Goal: Task Accomplishment & Management: Manage account settings

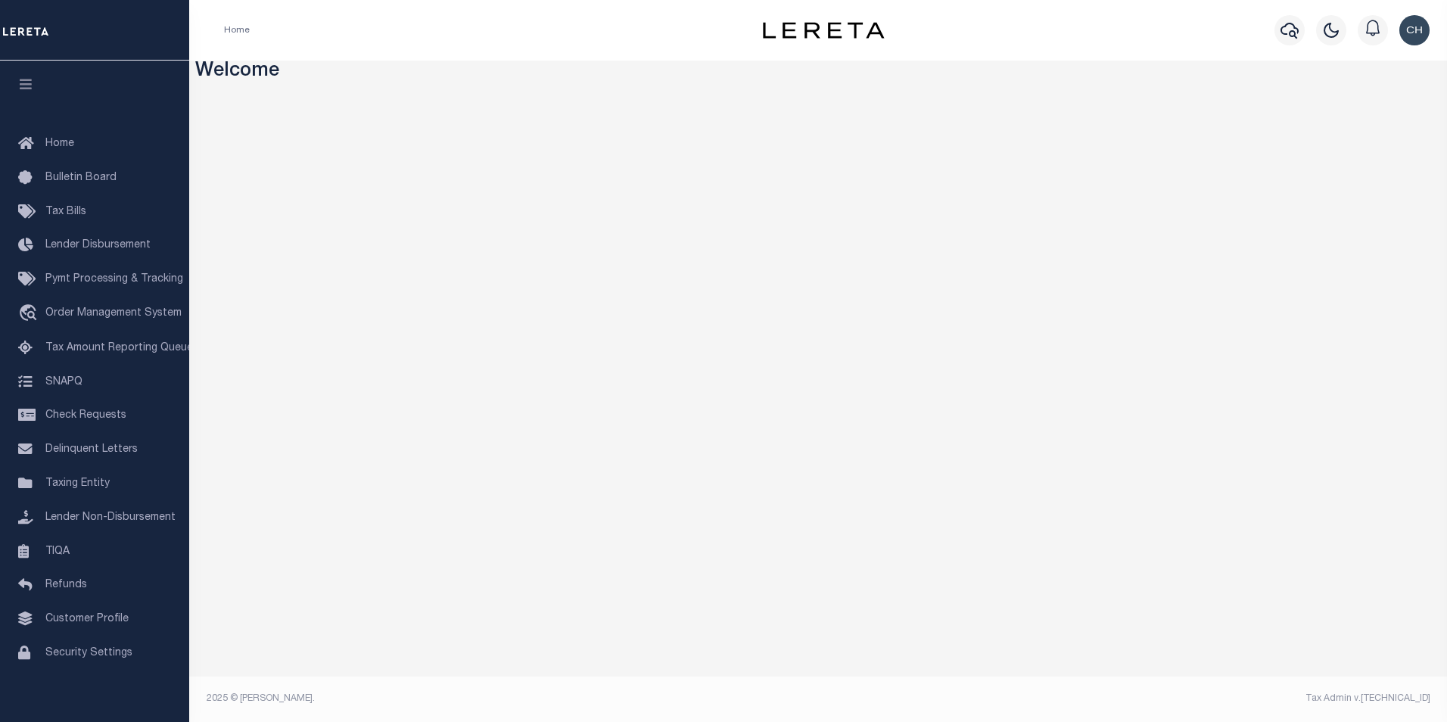
click at [1409, 36] on img "button" at bounding box center [1415, 30] width 30 height 30
click at [1281, 61] on h3 "Welcome" at bounding box center [818, 72] width 1247 height 23
click at [1415, 28] on img "button" at bounding box center [1415, 30] width 30 height 30
click at [1359, 67] on span "Profile" at bounding box center [1350, 69] width 32 height 11
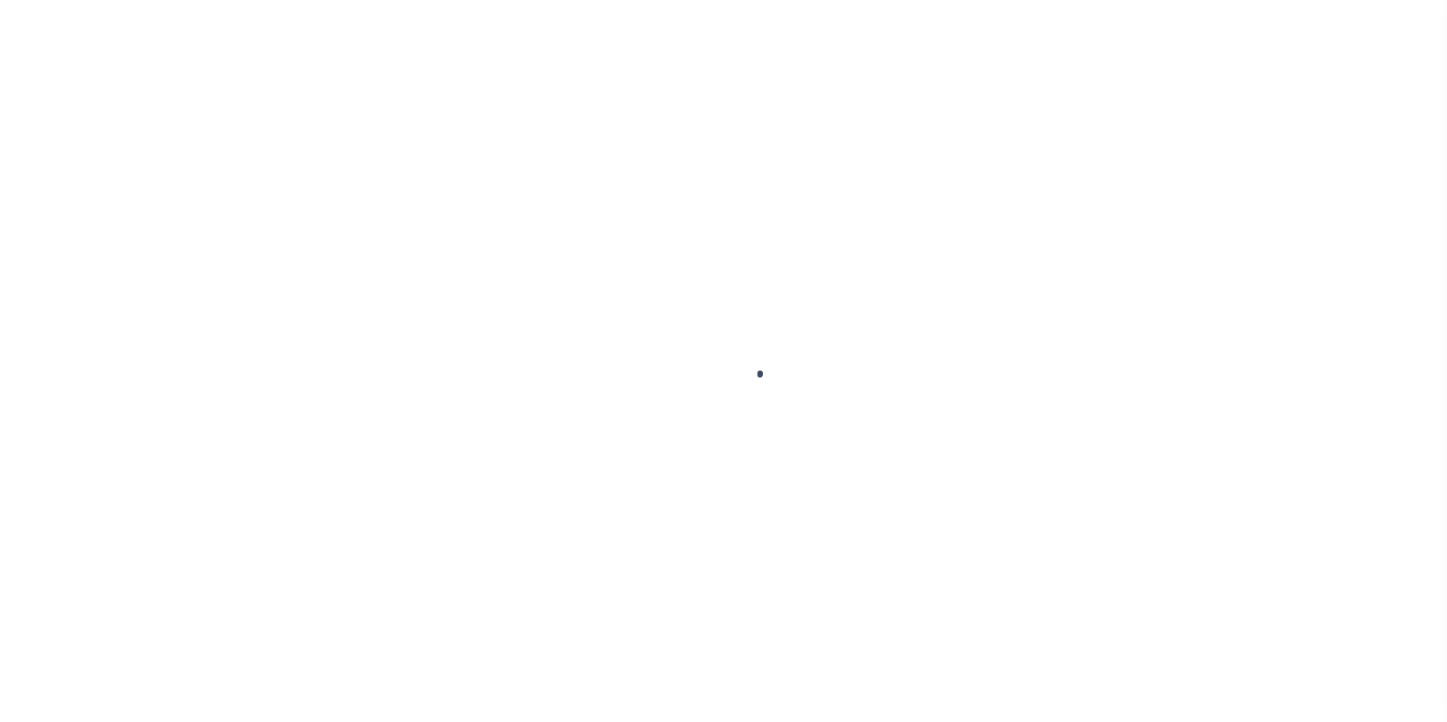
type input "-"
type input "[PERSON_NAME]"
type input "[PERSON_NAME][EMAIL_ADDRESS][PERSON_NAME][DOMAIN_NAME]"
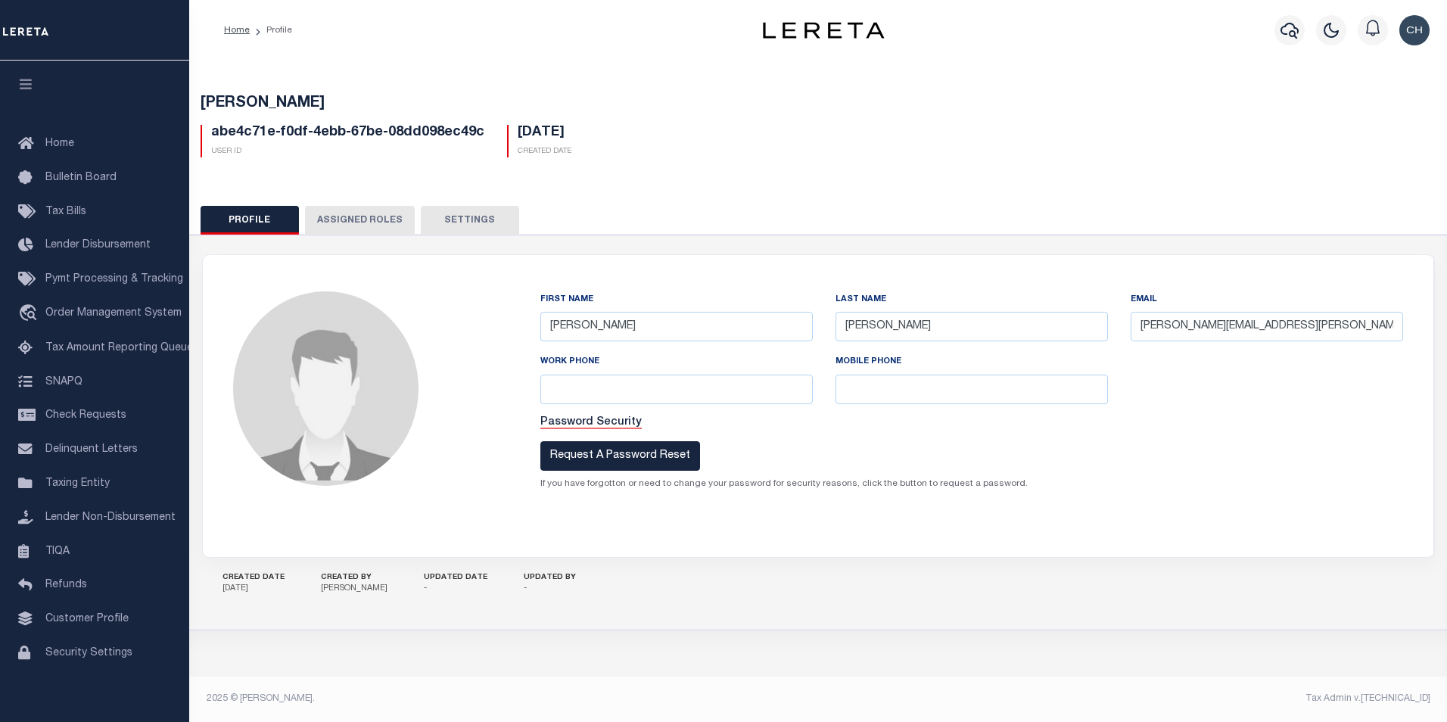
click at [362, 219] on button "Assigned Roles" at bounding box center [360, 220] width 110 height 29
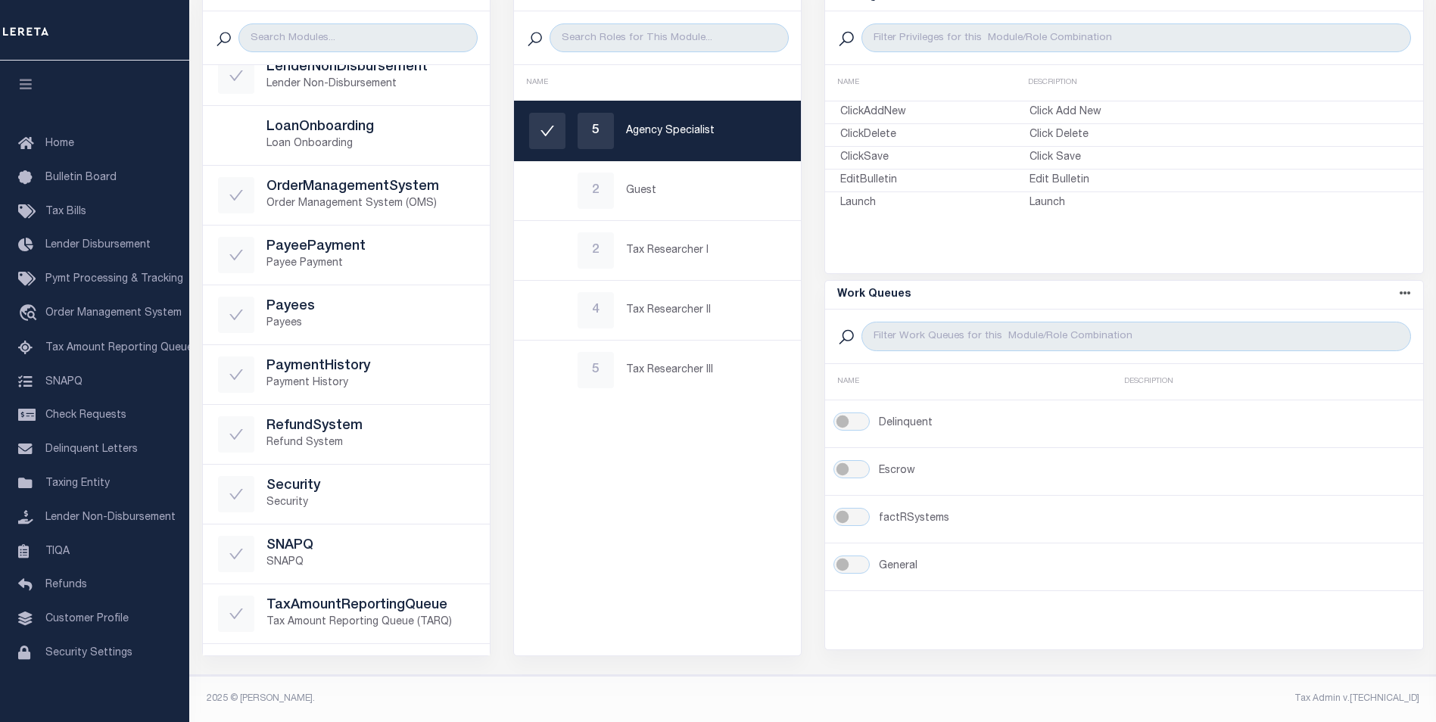
scroll to position [458, 0]
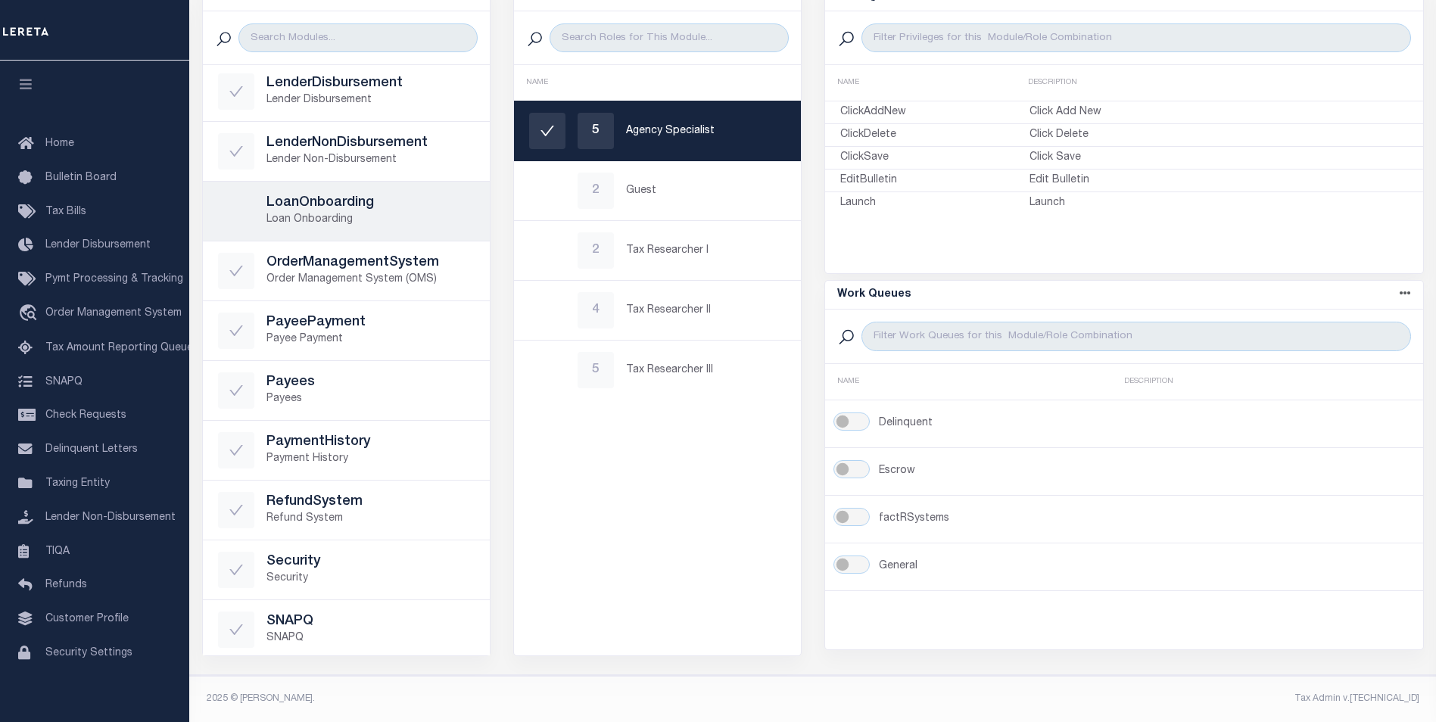
click at [300, 220] on p "Loan Onboarding" at bounding box center [370, 220] width 208 height 16
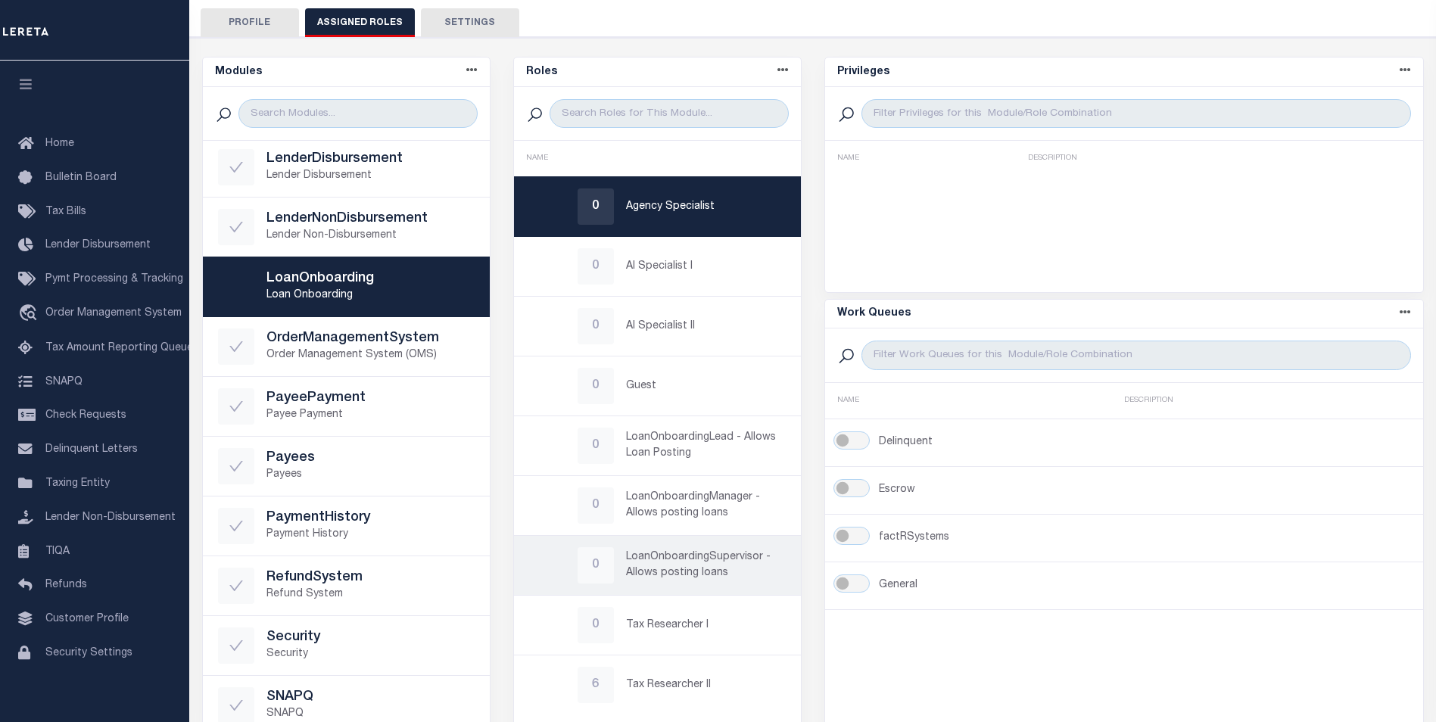
scroll to position [273, 0]
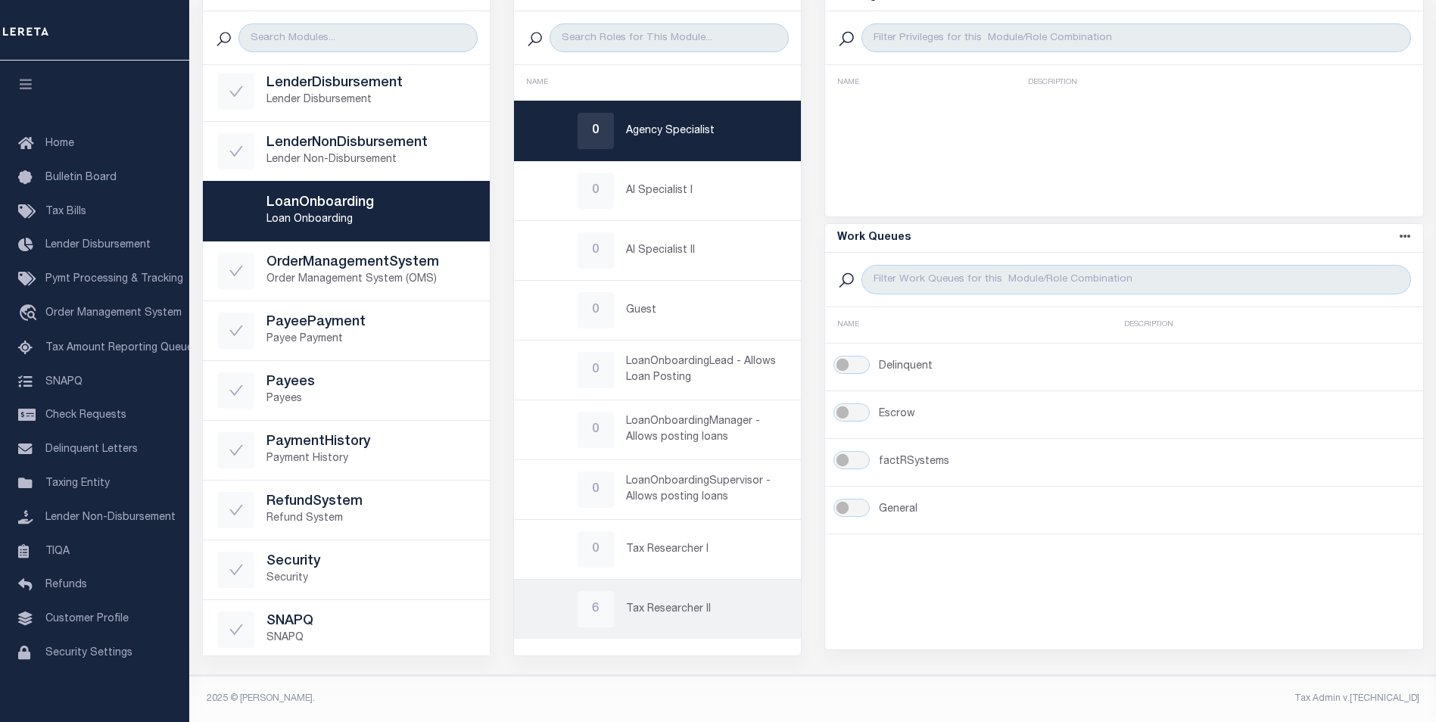
click at [670, 611] on p "Tax Researcher II" at bounding box center [706, 610] width 160 height 16
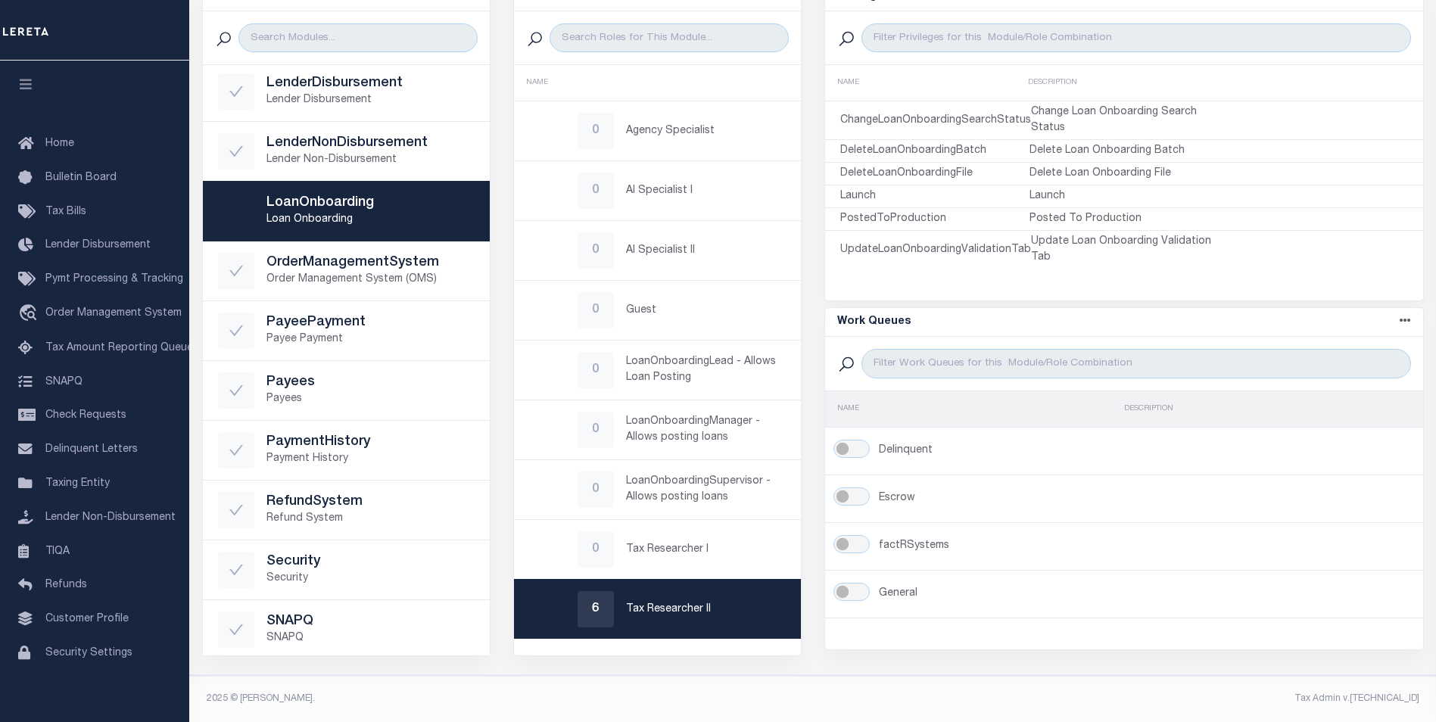
click at [942, 417] on li "NAME DESCRIPTION" at bounding box center [1124, 409] width 598 height 36
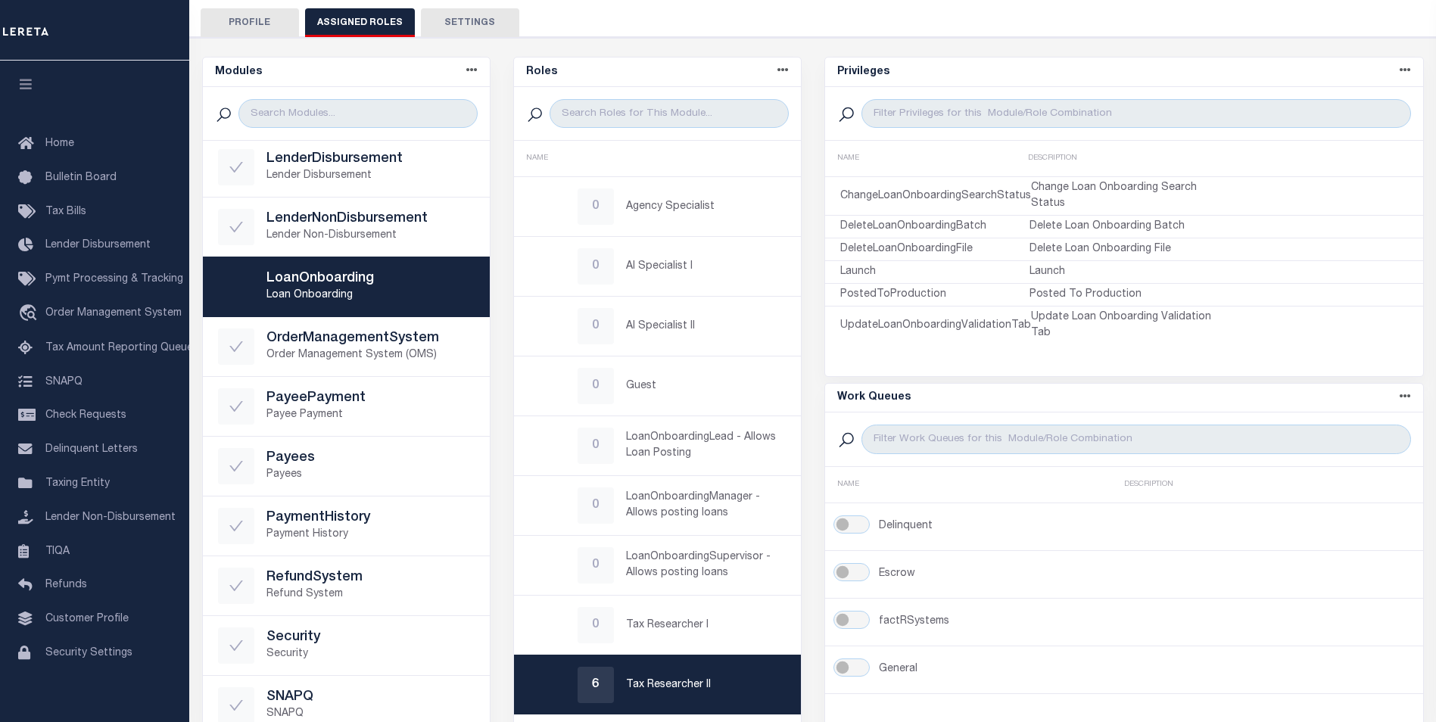
click at [786, 70] on icon at bounding box center [782, 69] width 11 height 11
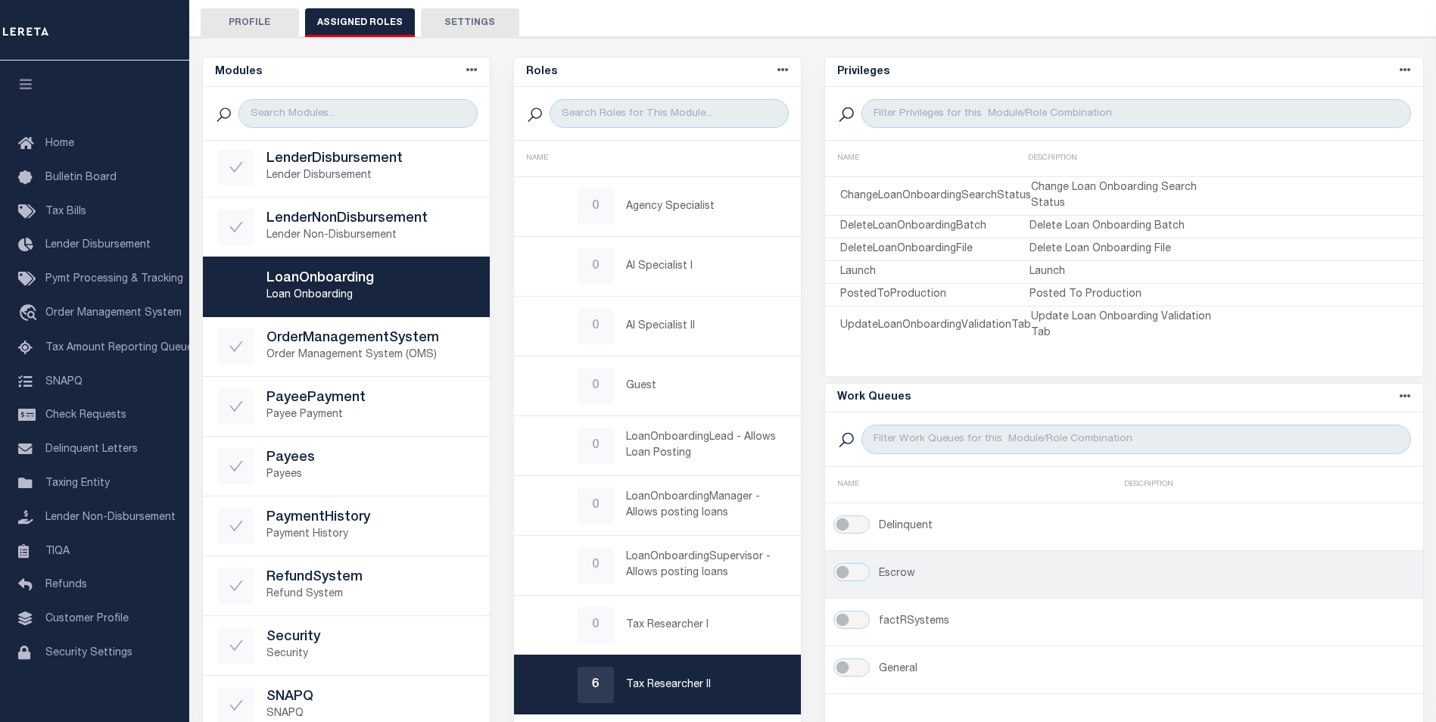
scroll to position [76, 0]
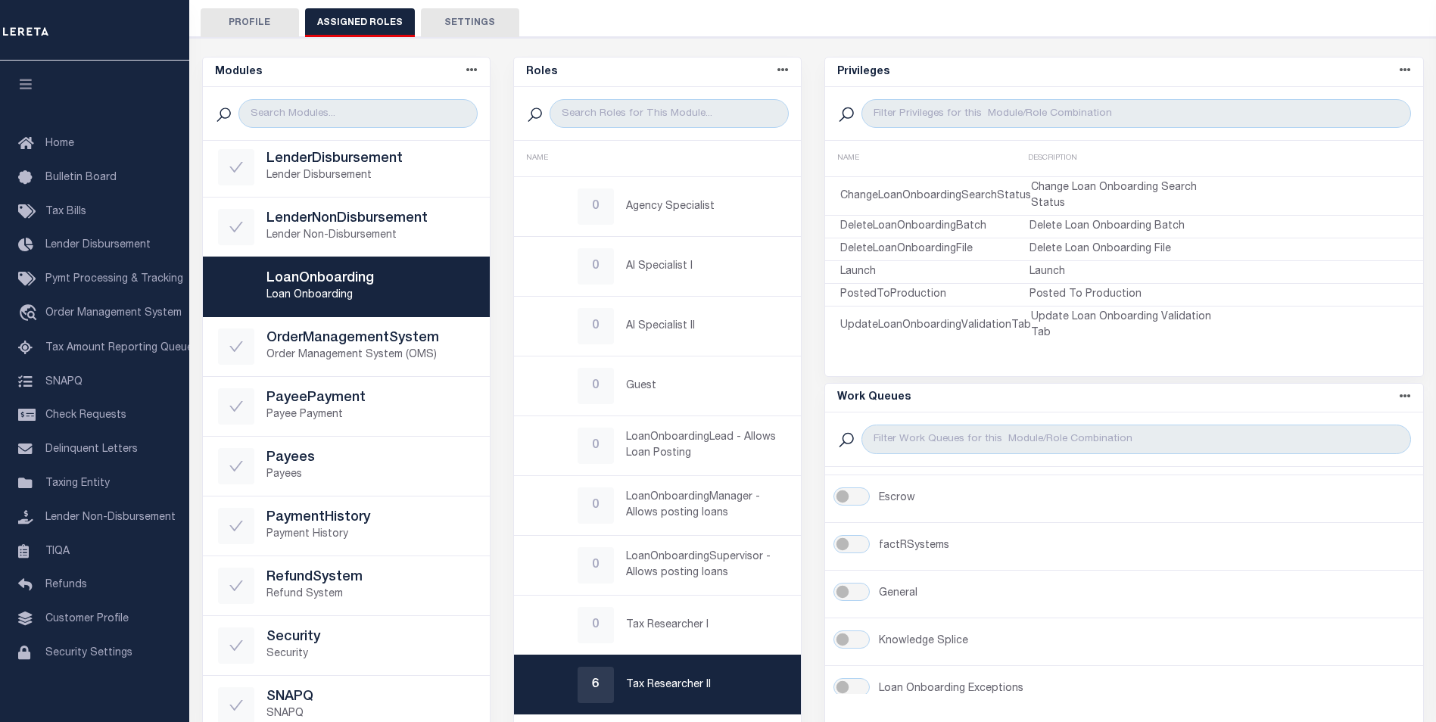
click at [696, 687] on p "Tax Researcher II" at bounding box center [706, 685] width 160 height 16
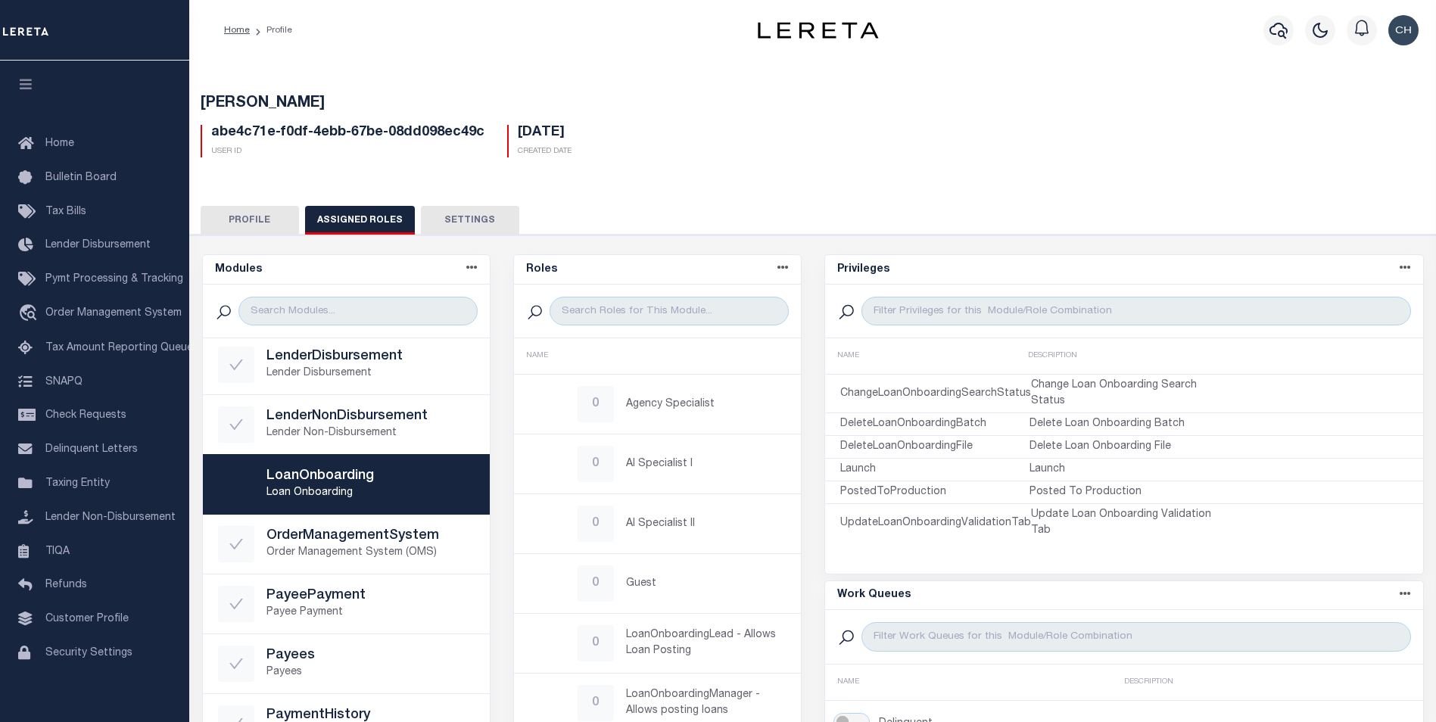
scroll to position [273, 0]
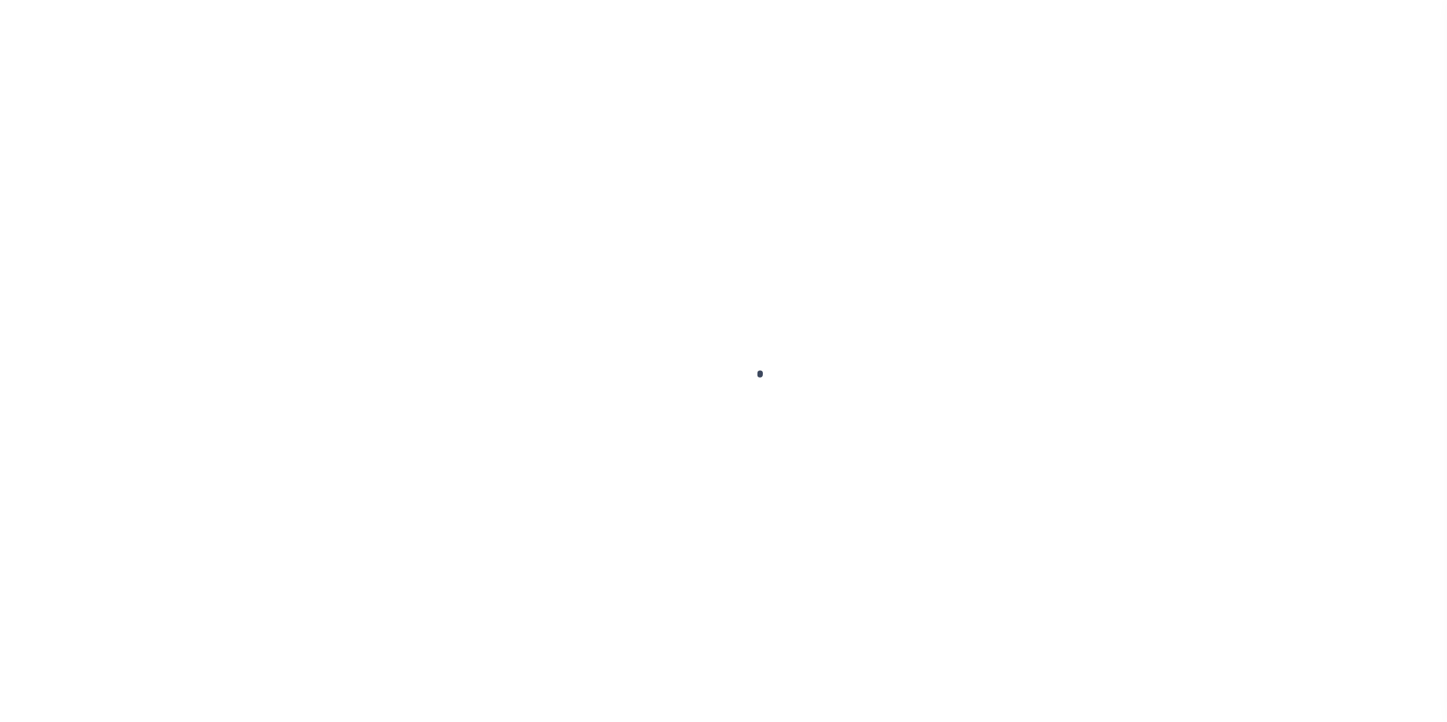
type input "-"
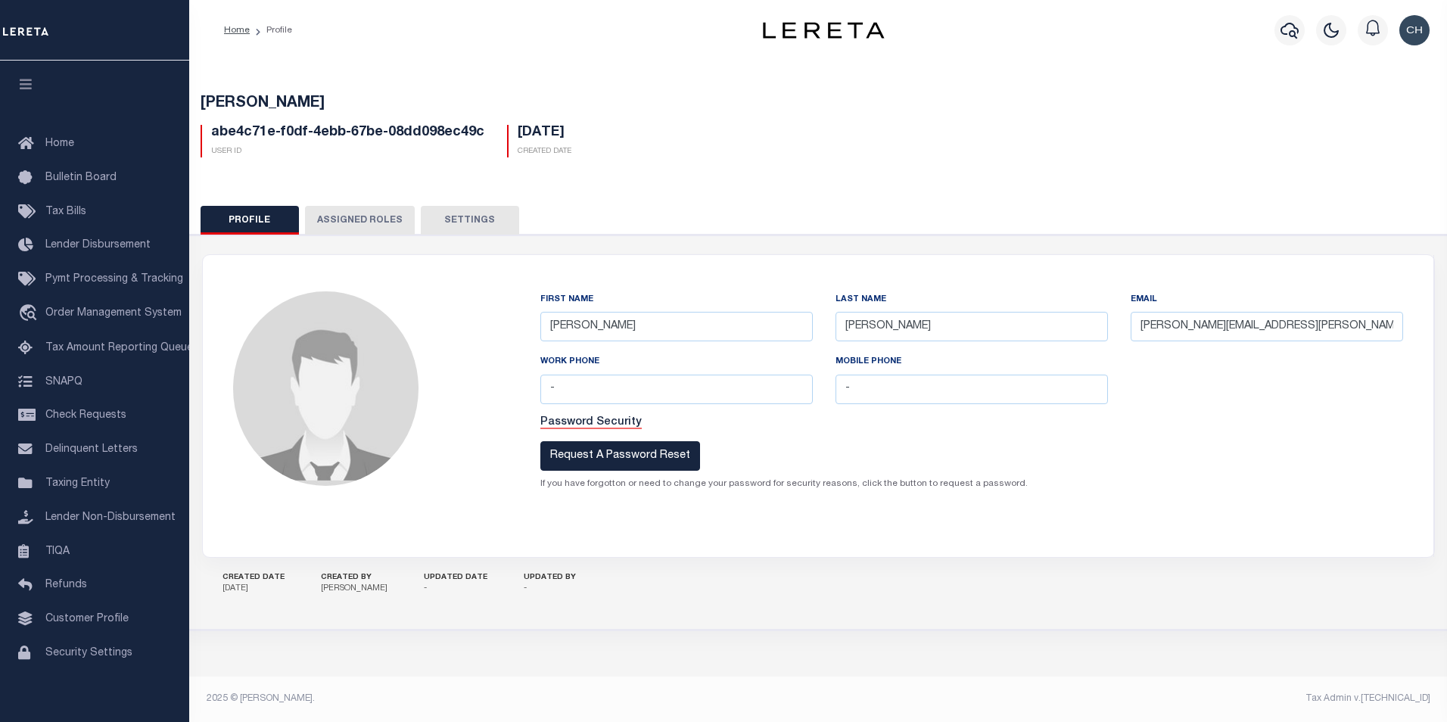
click at [373, 214] on button "Assigned Roles" at bounding box center [360, 220] width 110 height 29
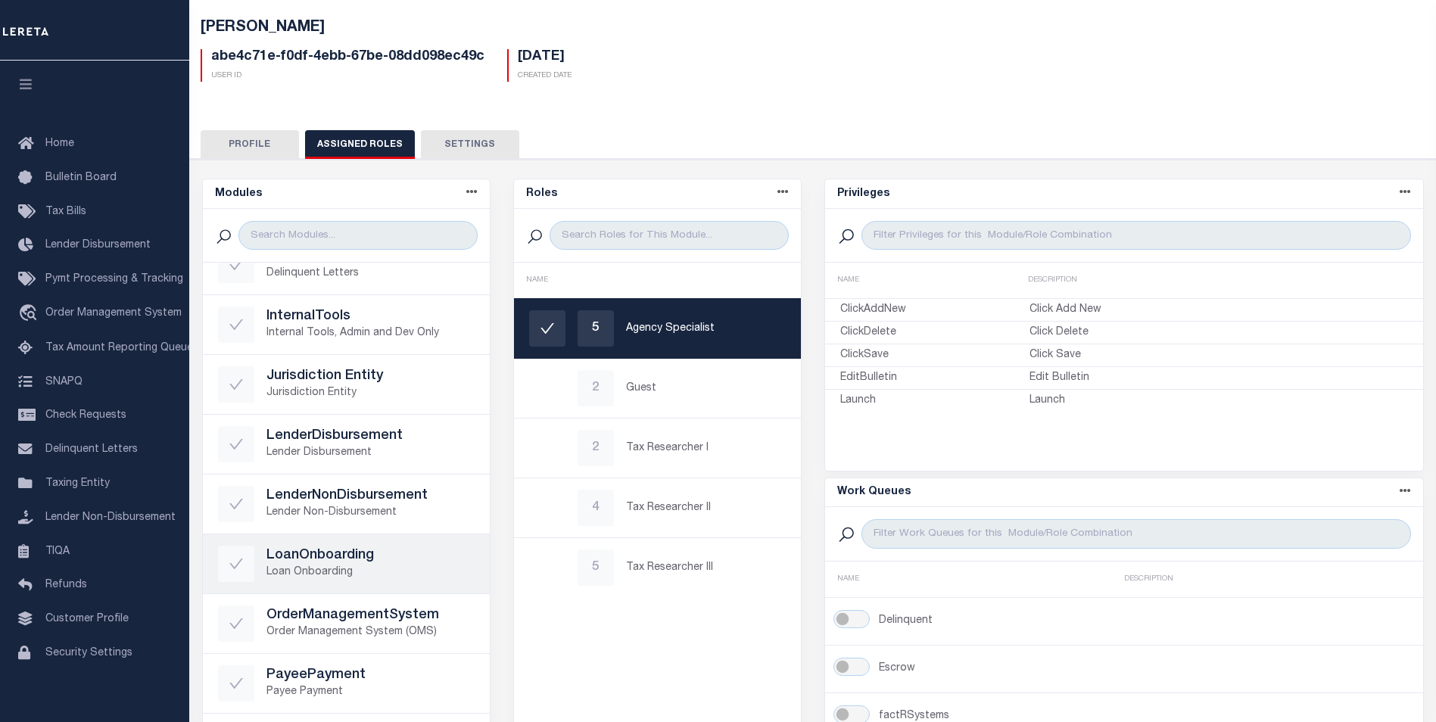
scroll to position [378, 0]
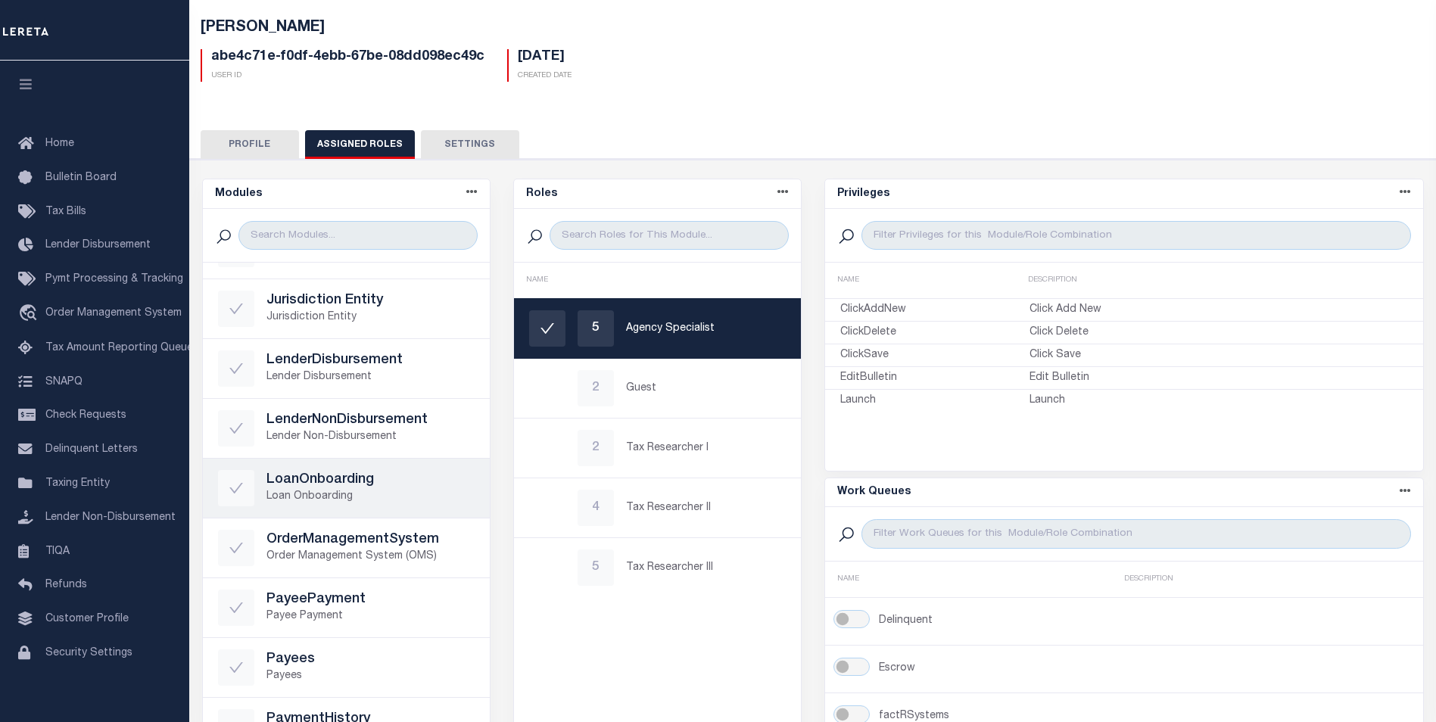
click at [292, 492] on p "Loan Onboarding" at bounding box center [370, 497] width 208 height 16
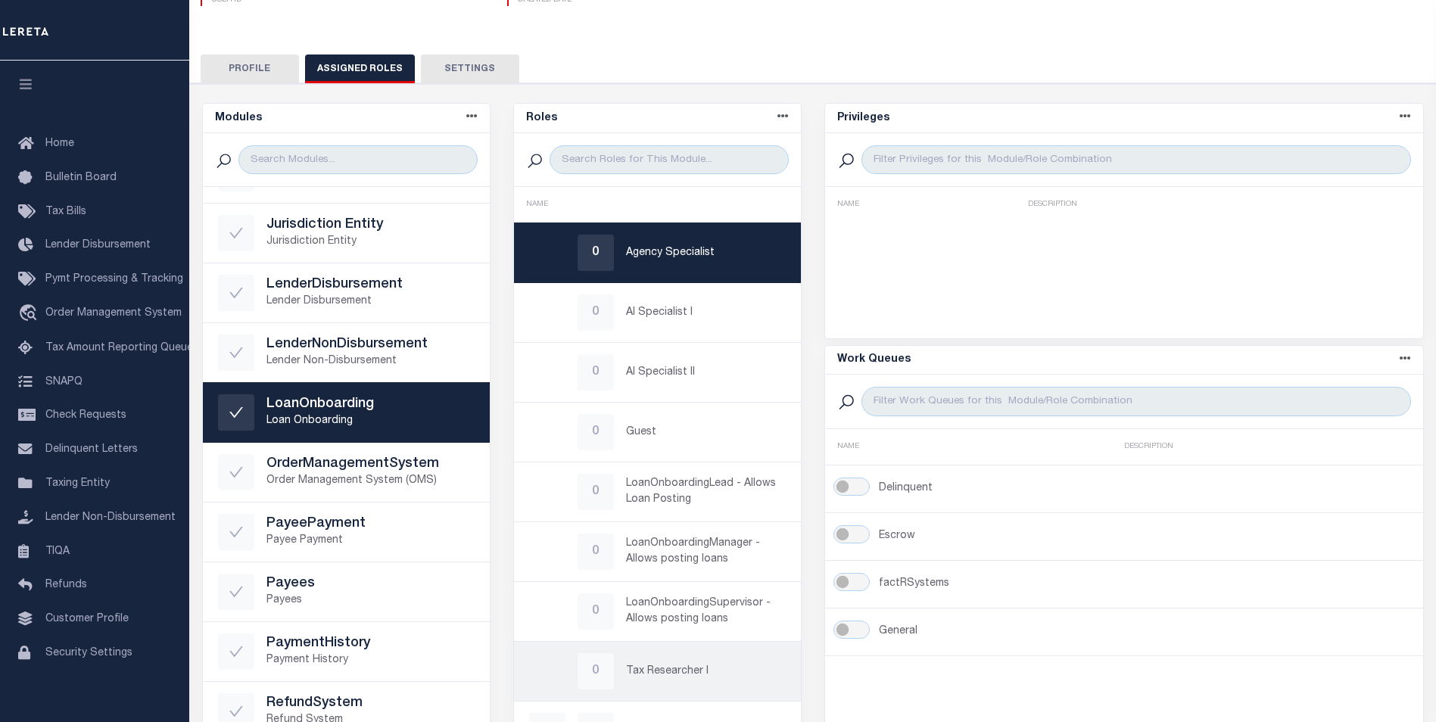
scroll to position [227, 0]
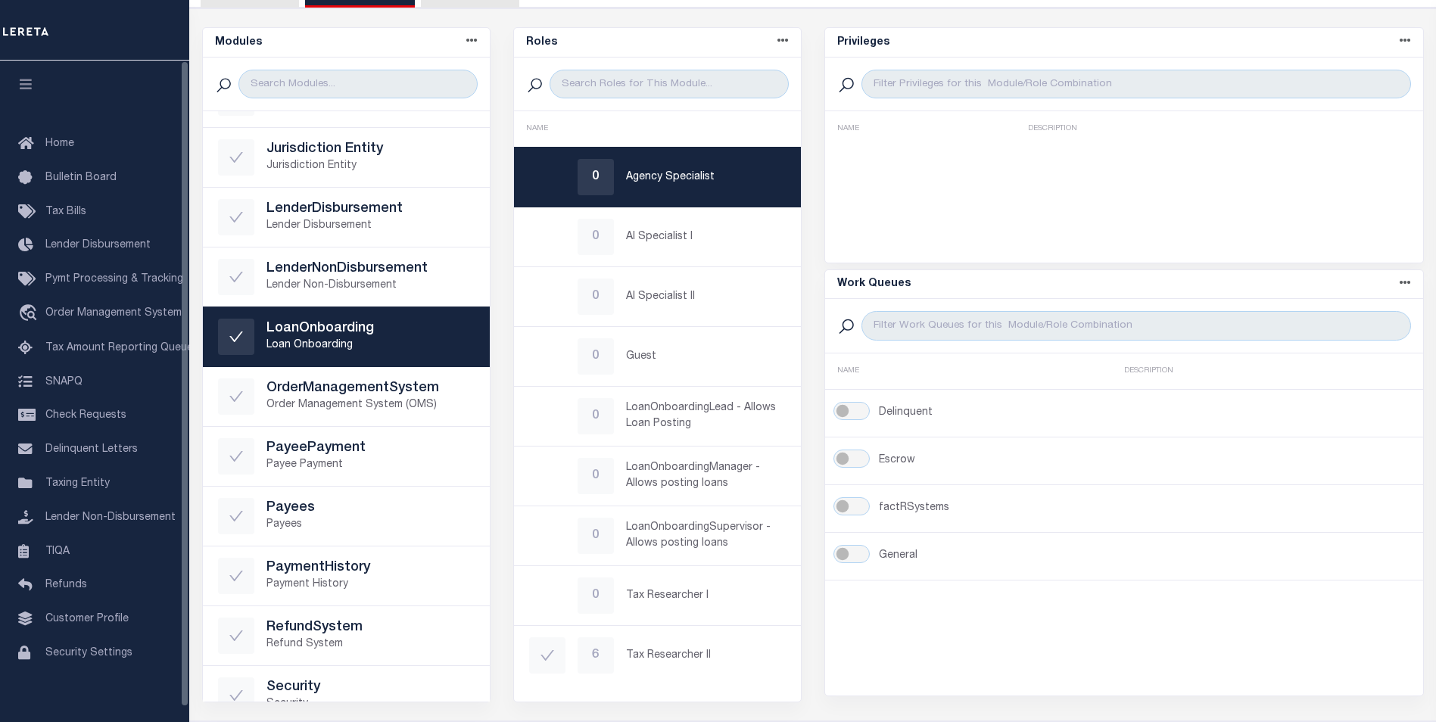
click at [96, 705] on li "Loan Onboarding" at bounding box center [94, 688] width 189 height 34
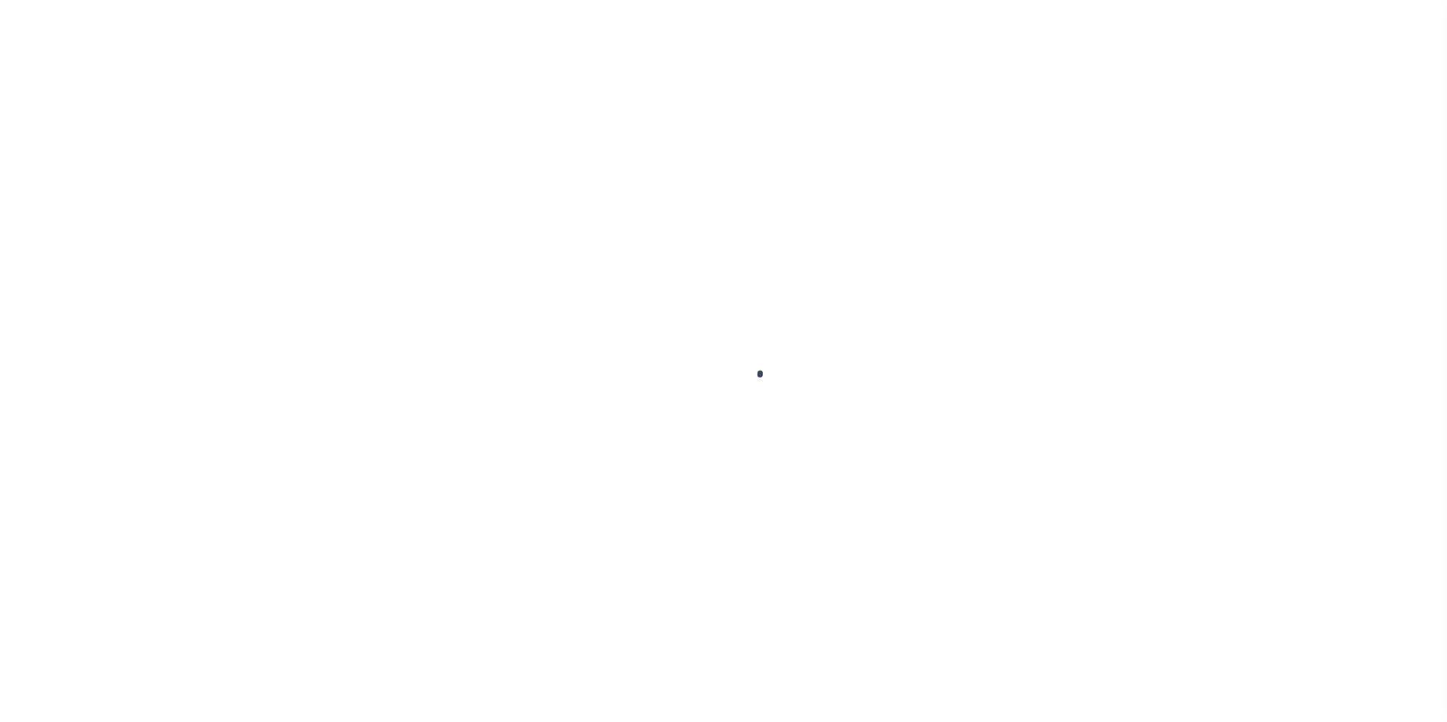
type input "-"
type input "Chris"
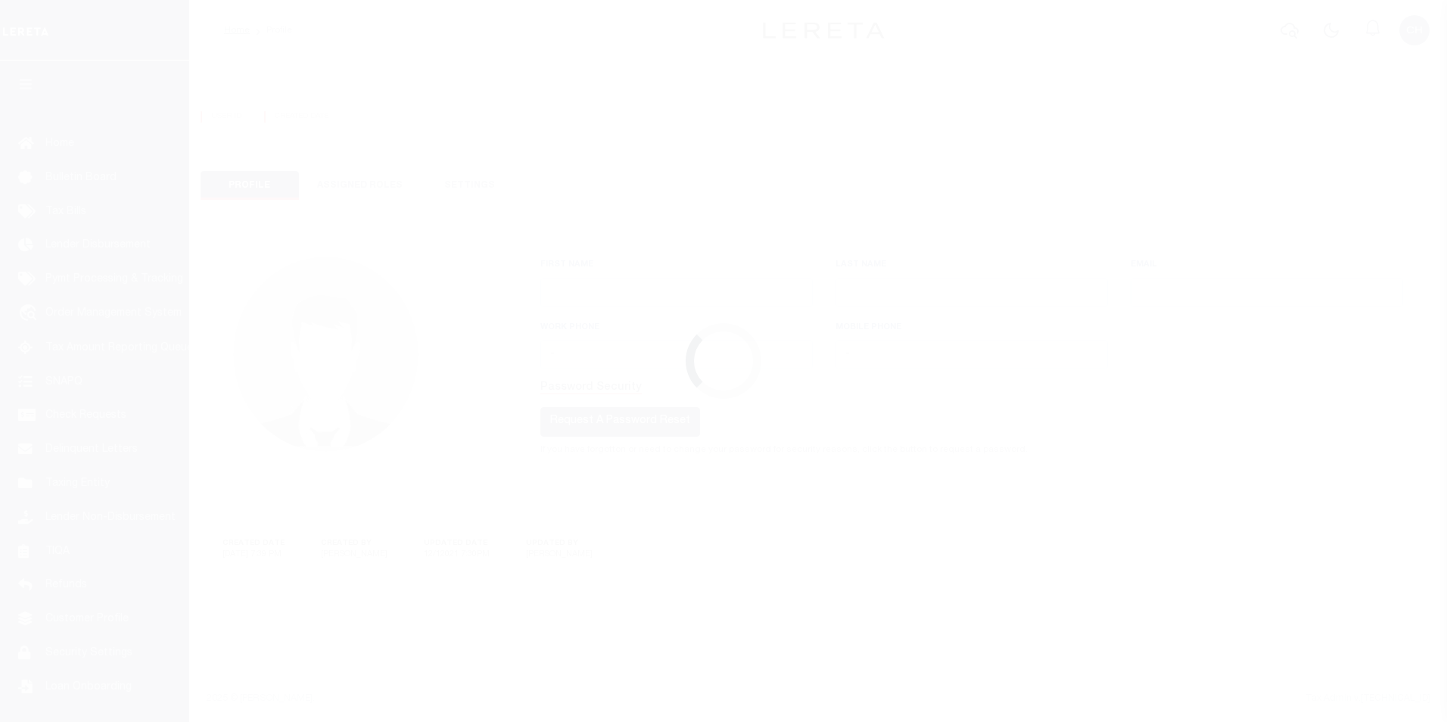
type input "Prado"
type input "Chris.Prado@accumatch.com"
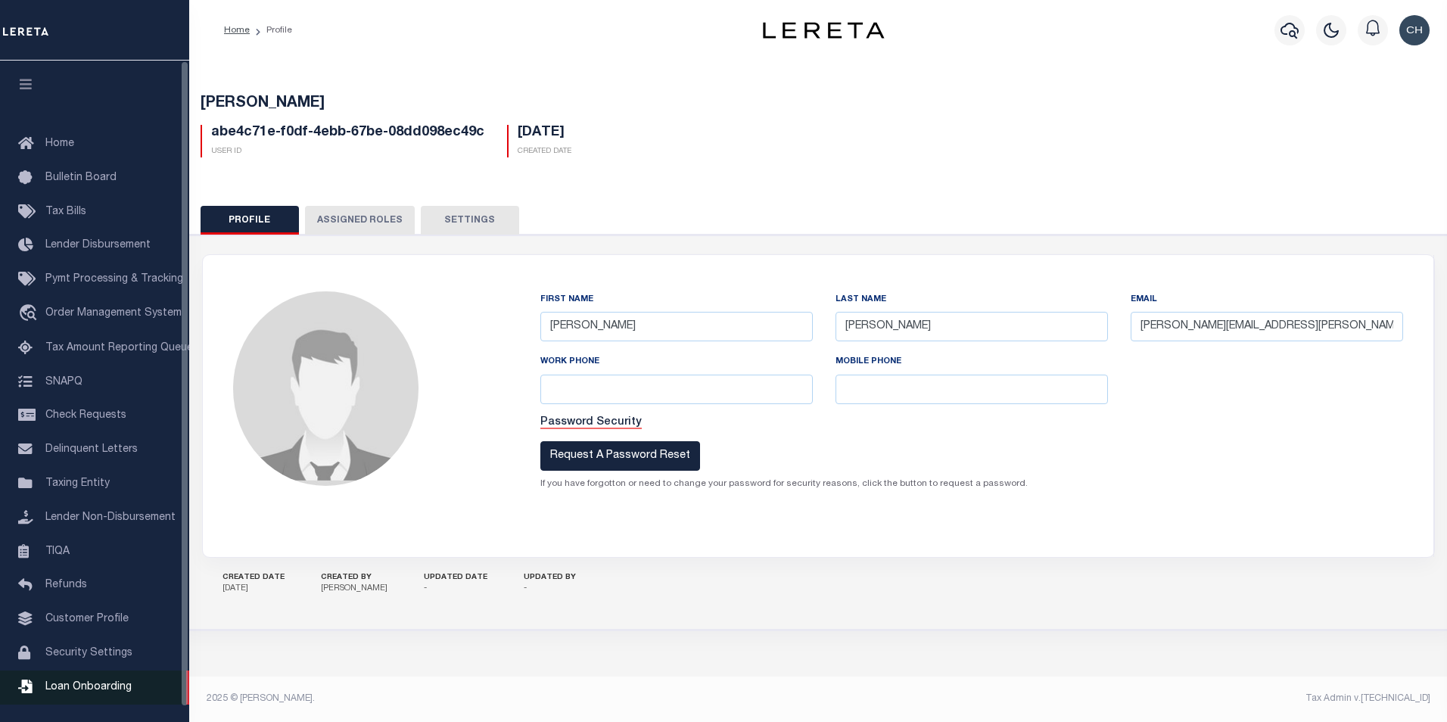
click at [98, 690] on link "Loan Onboarding" at bounding box center [94, 688] width 189 height 34
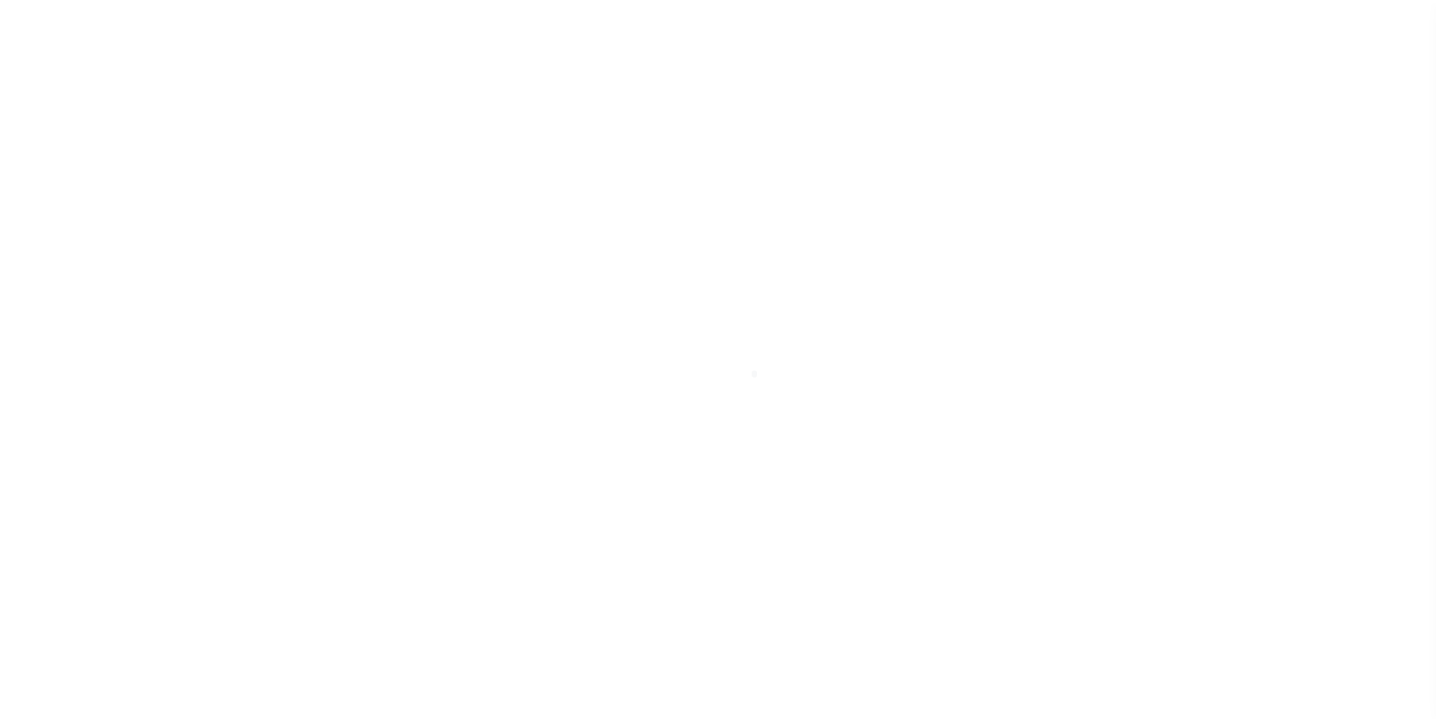
scroll to position [15, 0]
